Goal: Information Seeking & Learning: Learn about a topic

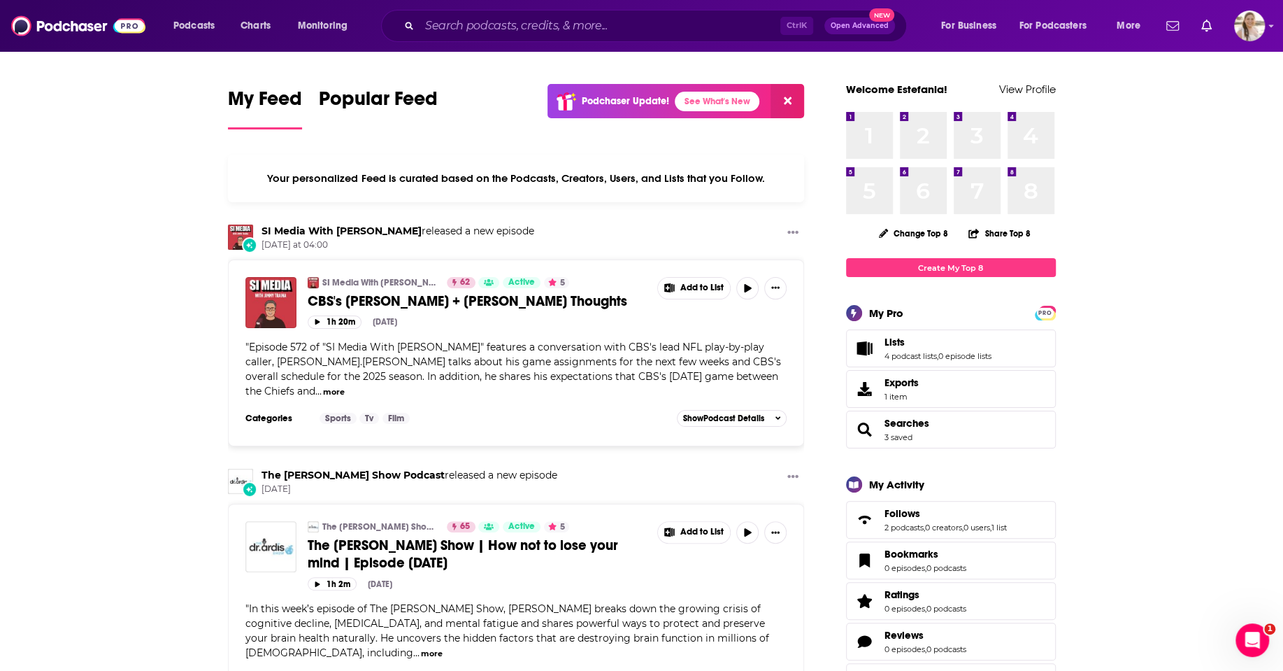
click at [556, 36] on div "Ctrl K Open Advanced New" at bounding box center [644, 26] width 526 height 32
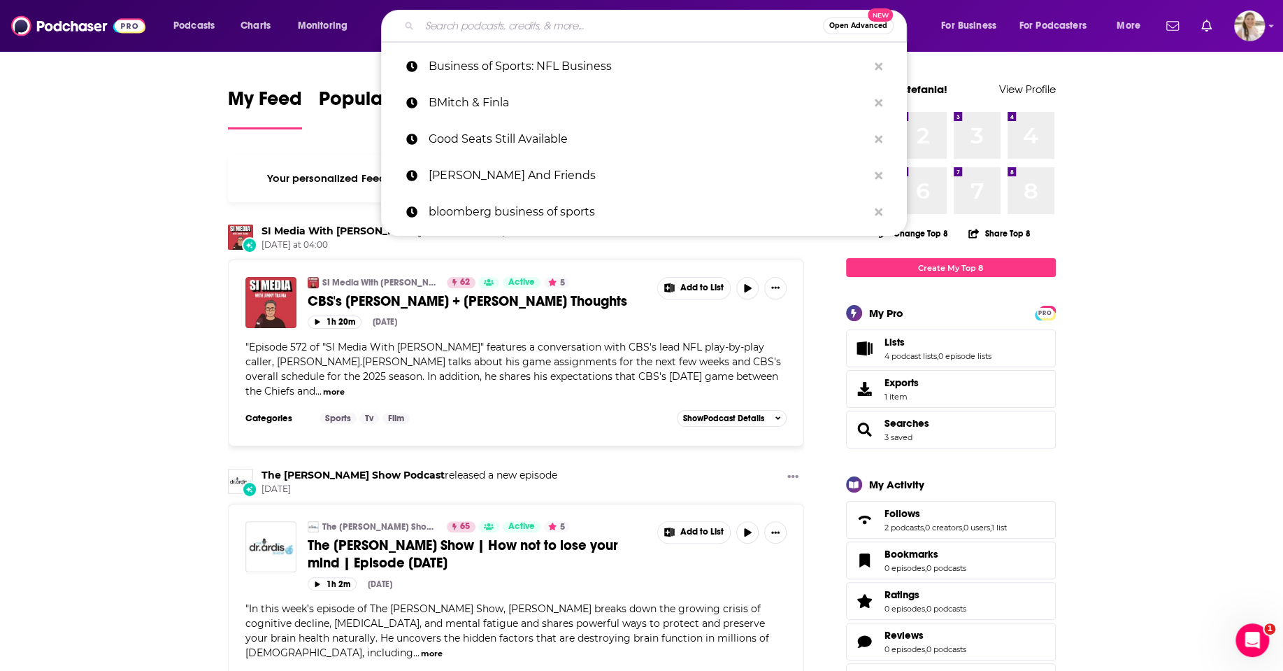
click at [523, 22] on input "Search podcasts, credits, & more..." at bounding box center [622, 26] width 404 height 22
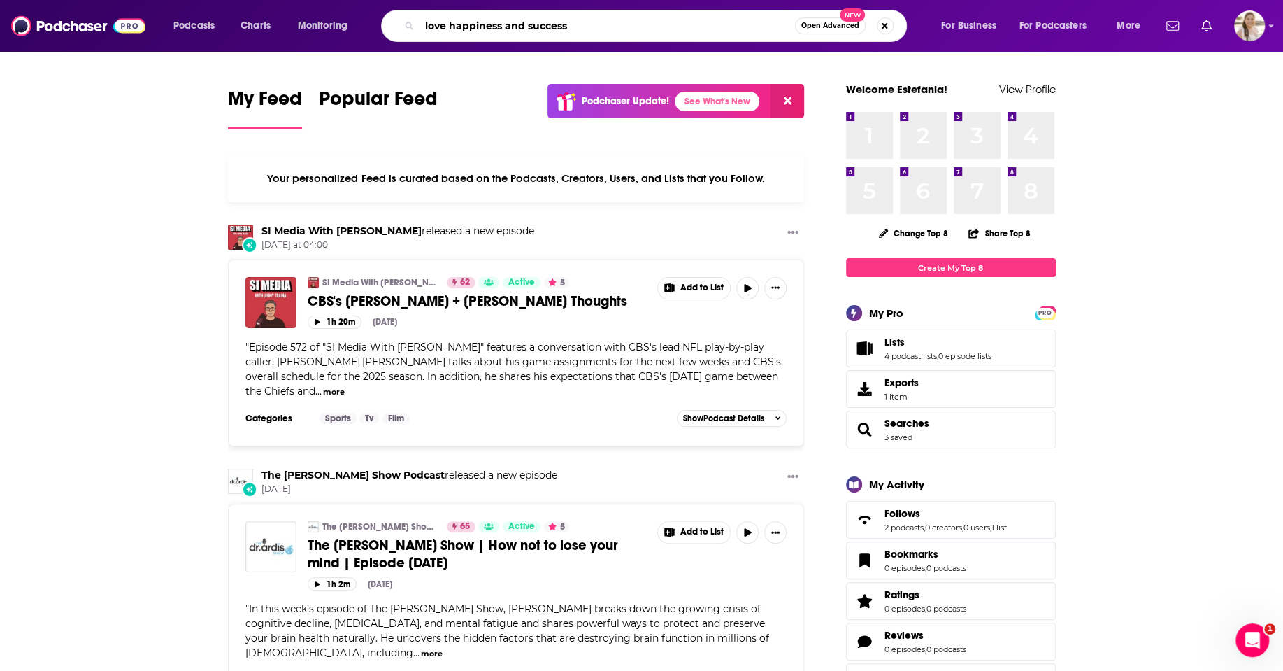
type input "love happiness and success"
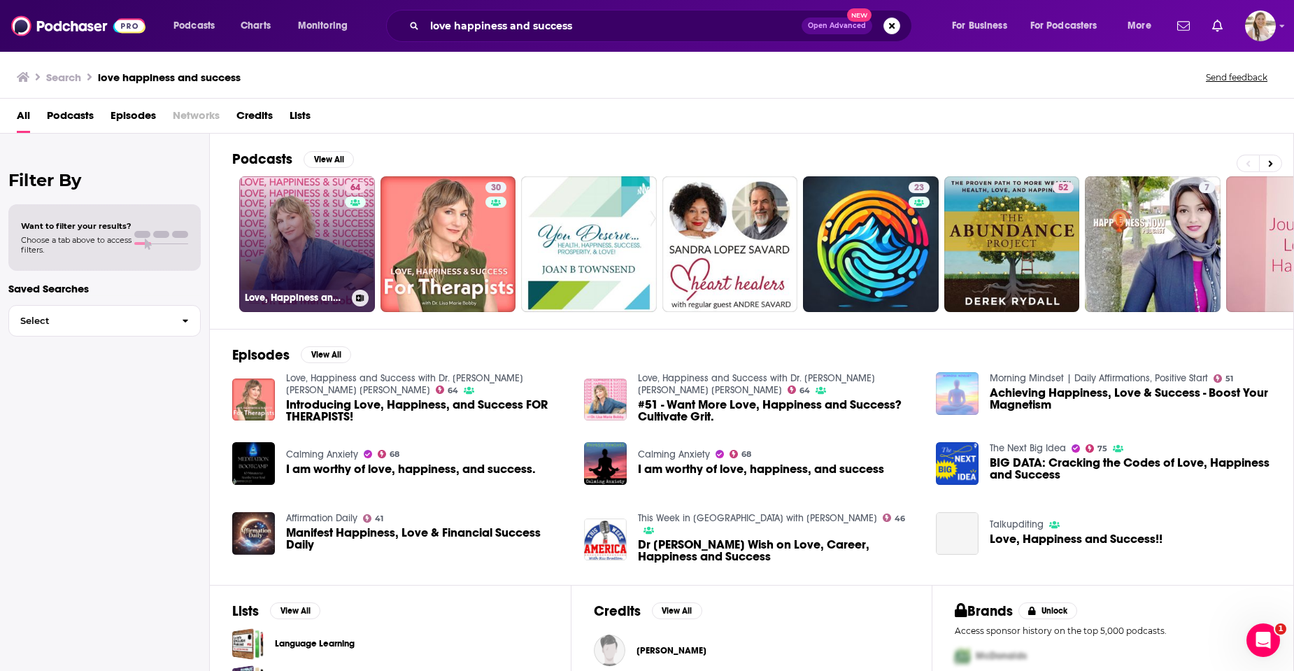
click at [304, 225] on link "64 Love, Happiness and Success with Dr. [PERSON_NAME] [PERSON_NAME] [PERSON_NAM…" at bounding box center [307, 244] width 136 height 136
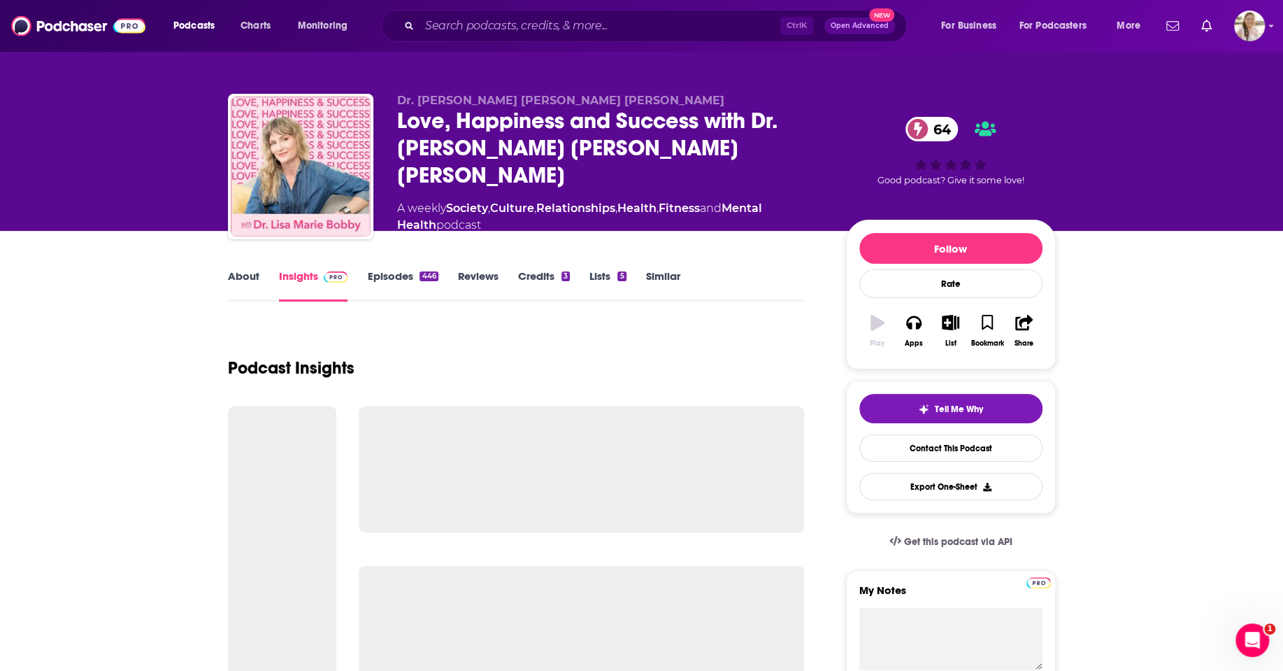
click at [399, 279] on link "Episodes 446" at bounding box center [402, 285] width 71 height 32
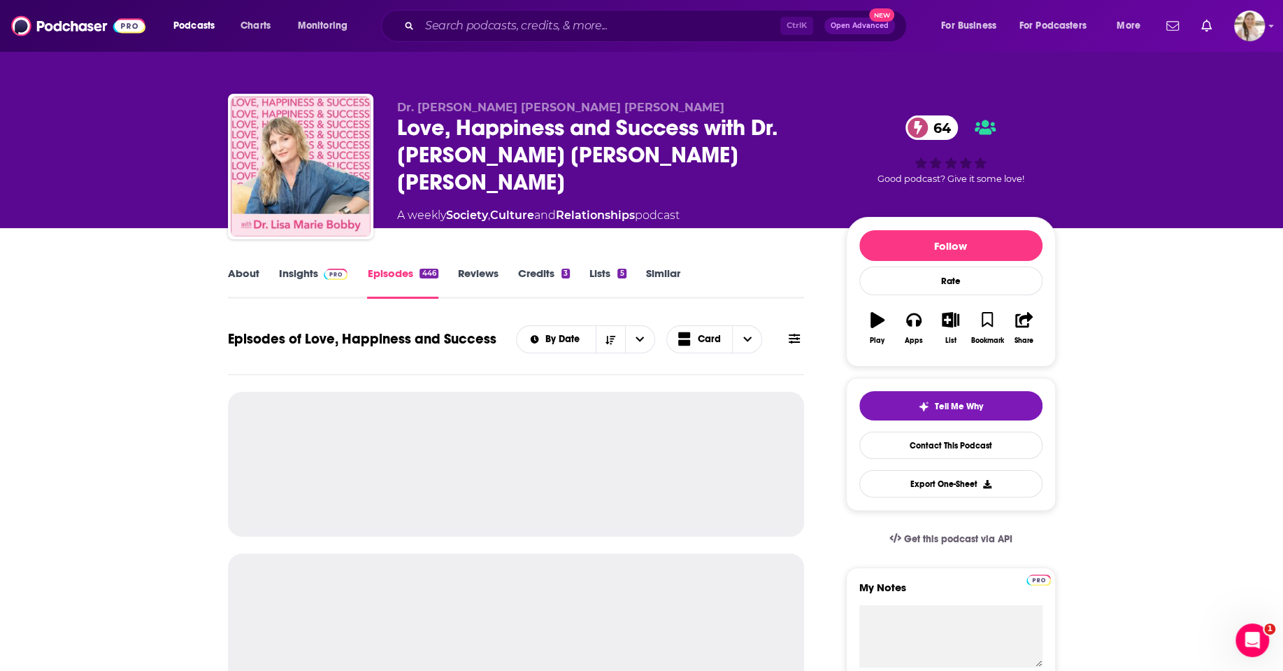
click at [302, 282] on link "Insights" at bounding box center [313, 282] width 69 height 32
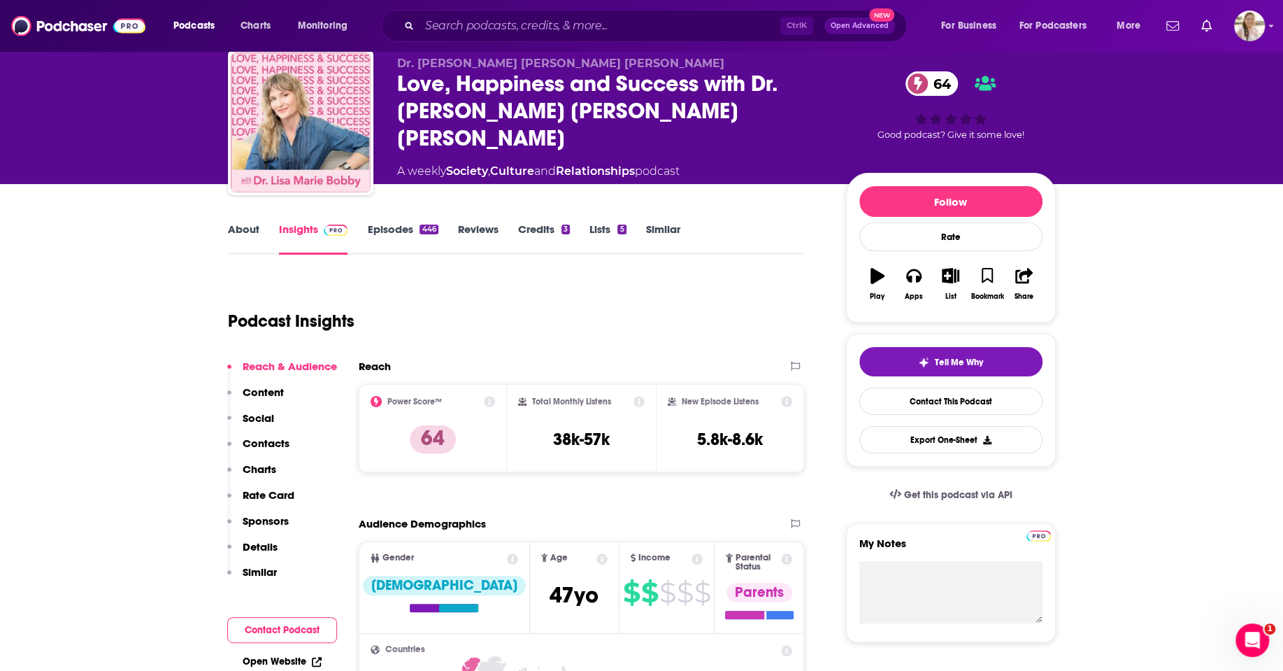
scroll to position [45, 0]
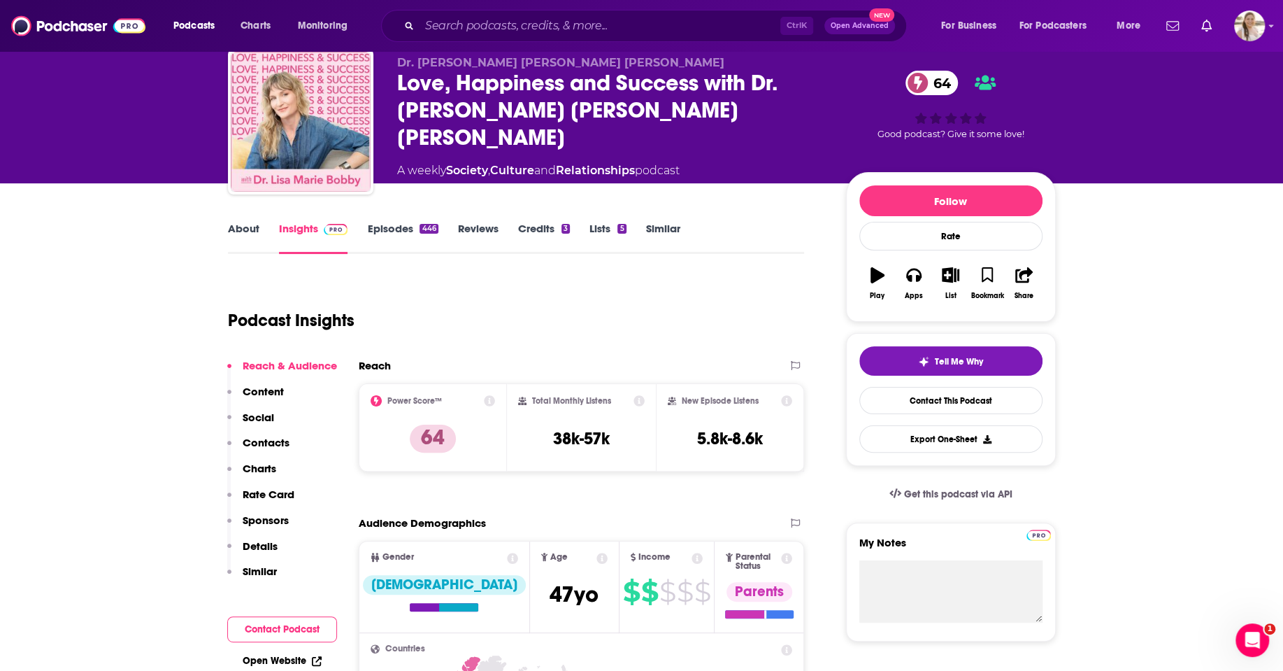
click at [243, 234] on link "About" at bounding box center [243, 238] width 31 height 32
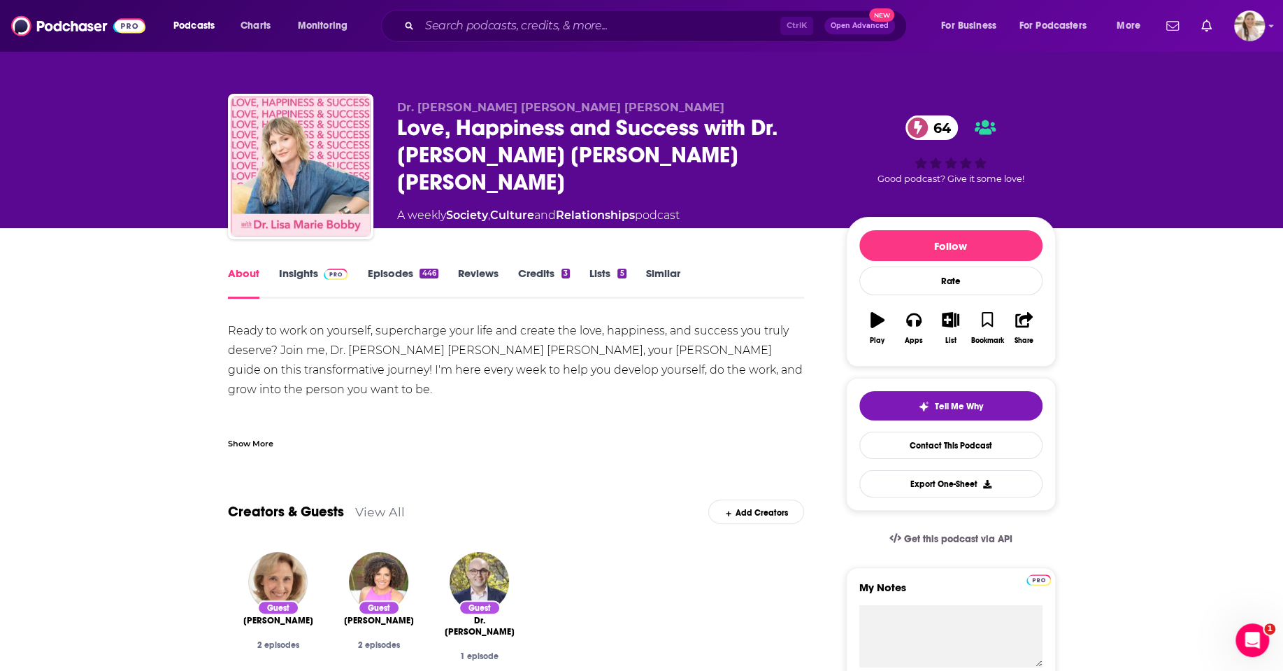
click at [257, 444] on div "Show More" at bounding box center [250, 442] width 45 height 13
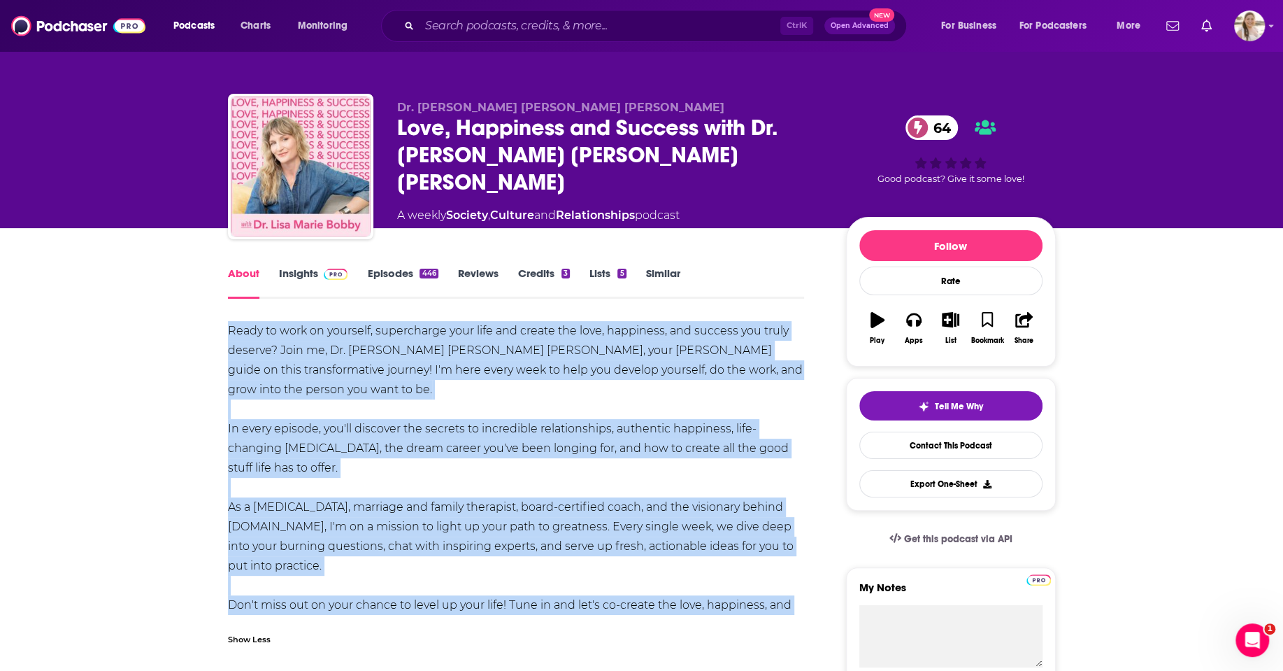
drag, startPoint x: 231, startPoint y: 331, endPoint x: 643, endPoint y: 605, distance: 495.5
click at [643, 605] on div "Ready to work on yourself, supercharge your life and create the love, happiness…" at bounding box center [516, 477] width 577 height 313
copy div "Ready to work on yourself, supercharge your life and create the love, happiness…"
click at [321, 265] on div "About Insights Episodes 446 Reviews Credits 3 Lists 5 Similar" at bounding box center [516, 281] width 577 height 34
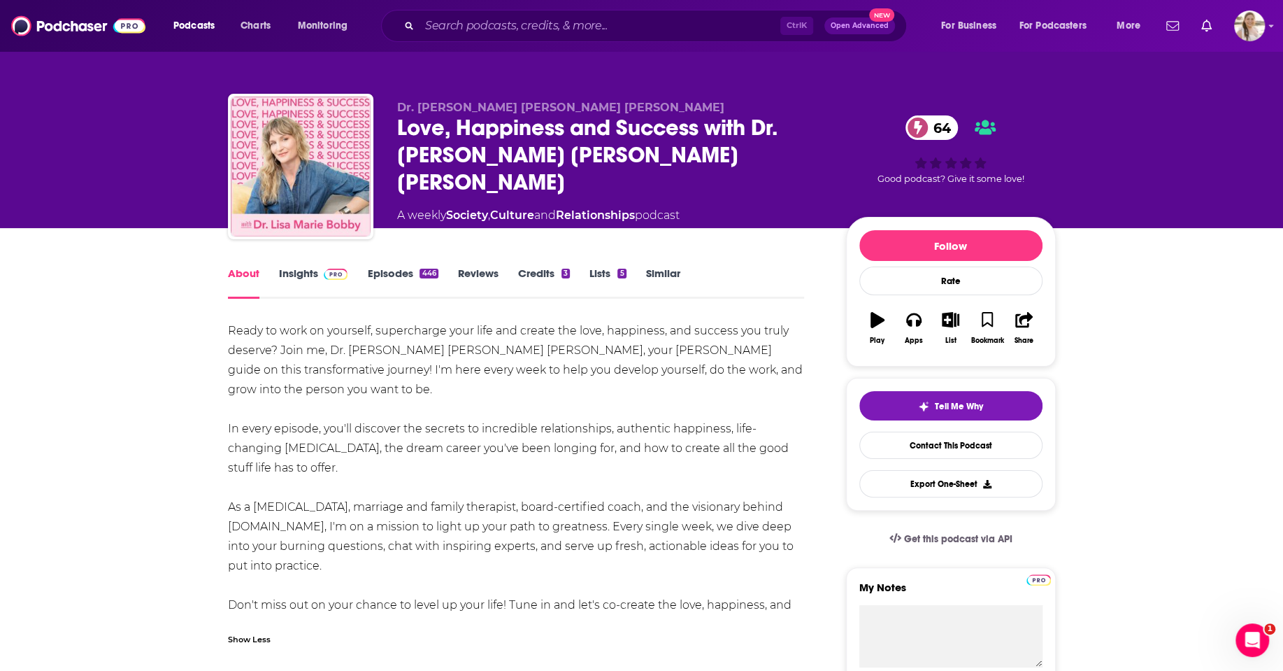
click at [318, 279] on span at bounding box center [333, 272] width 30 height 13
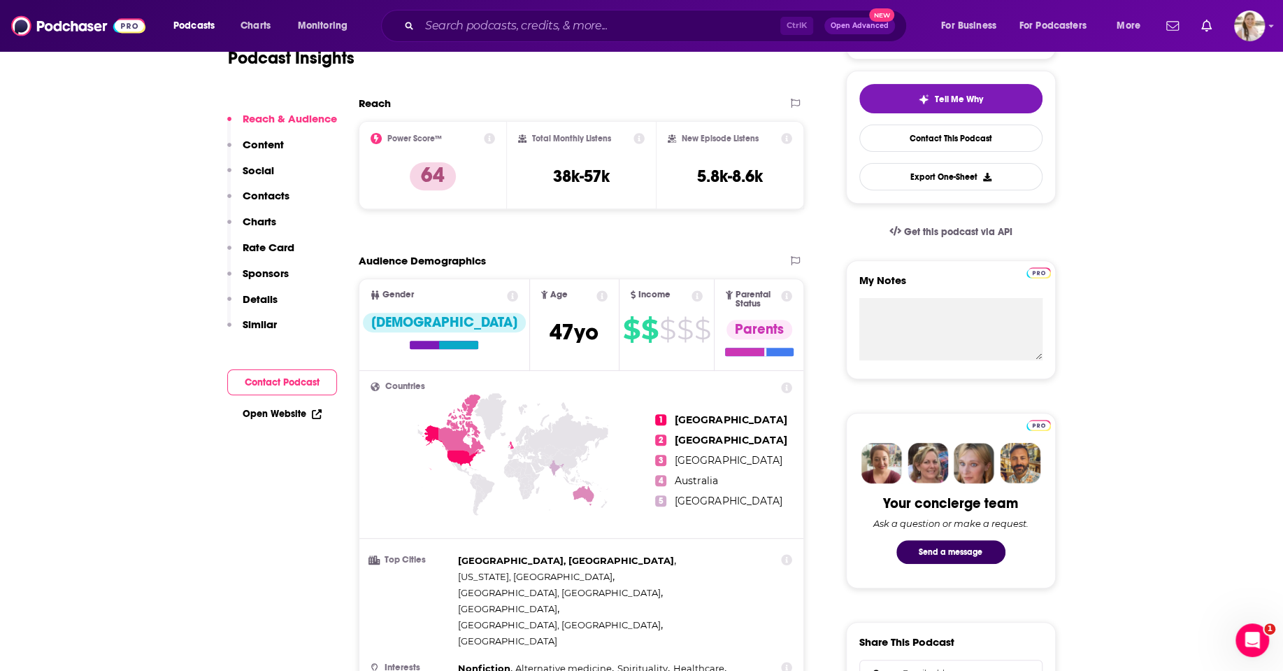
scroll to position [308, 0]
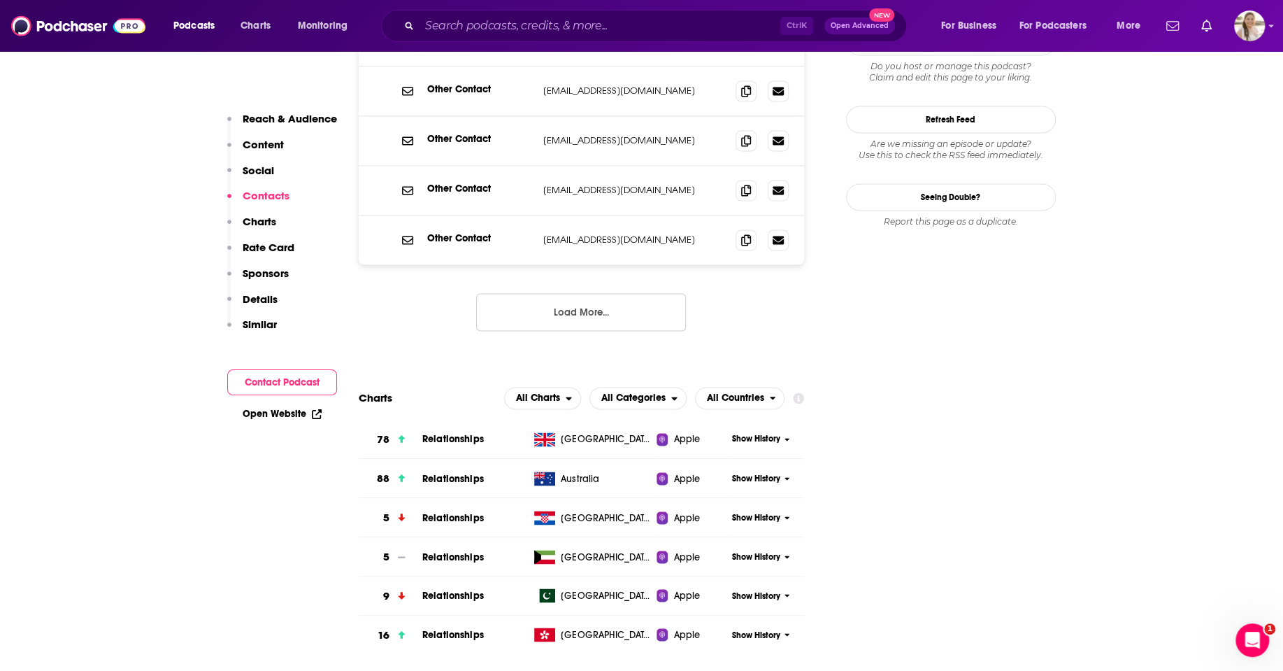
scroll to position [1449, 0]
